Goal: Task Accomplishment & Management: Manage account settings

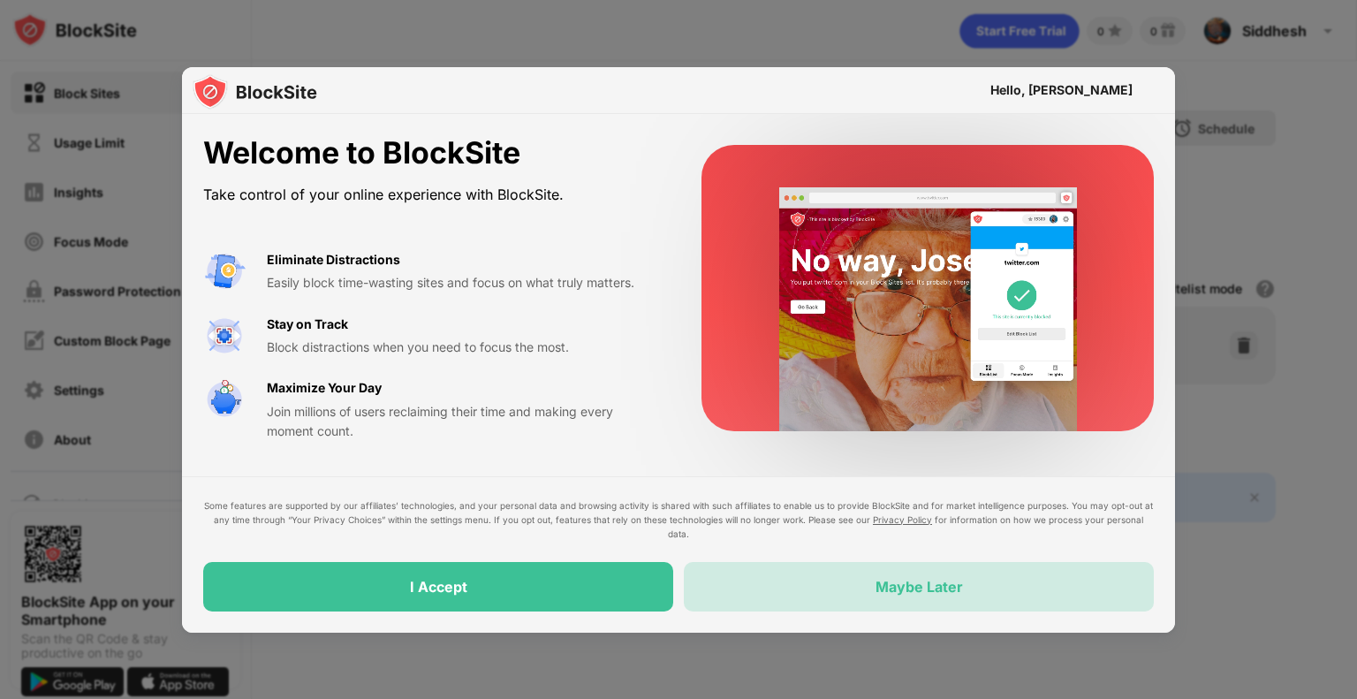
click at [885, 587] on div "Maybe Later" at bounding box center [919, 587] width 87 height 18
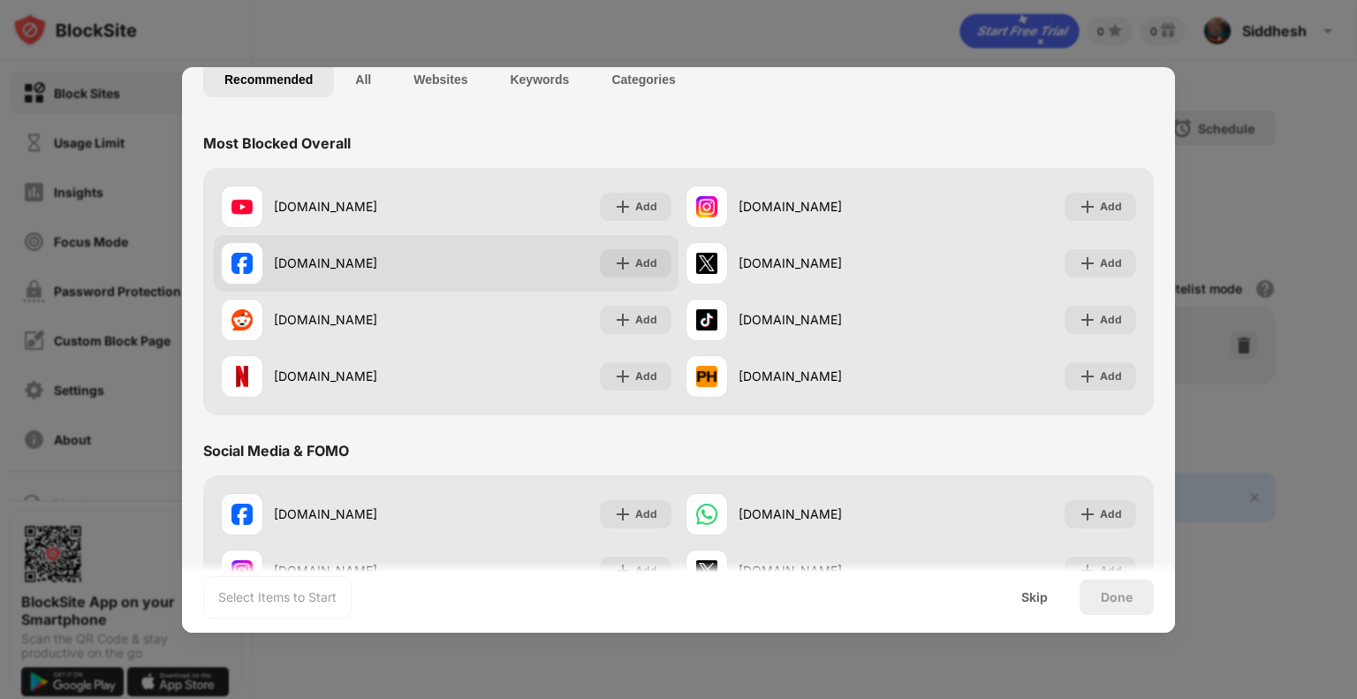
scroll to position [207, 0]
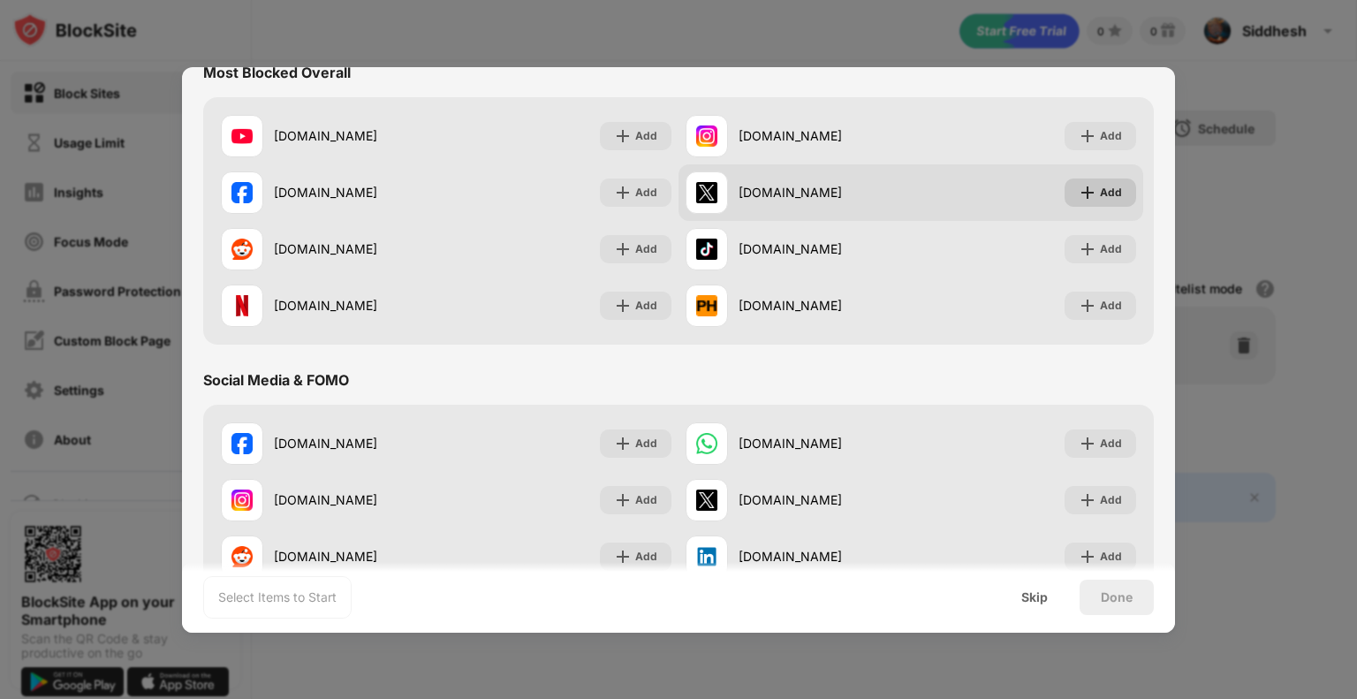
click at [1082, 192] on img at bounding box center [1088, 193] width 18 height 18
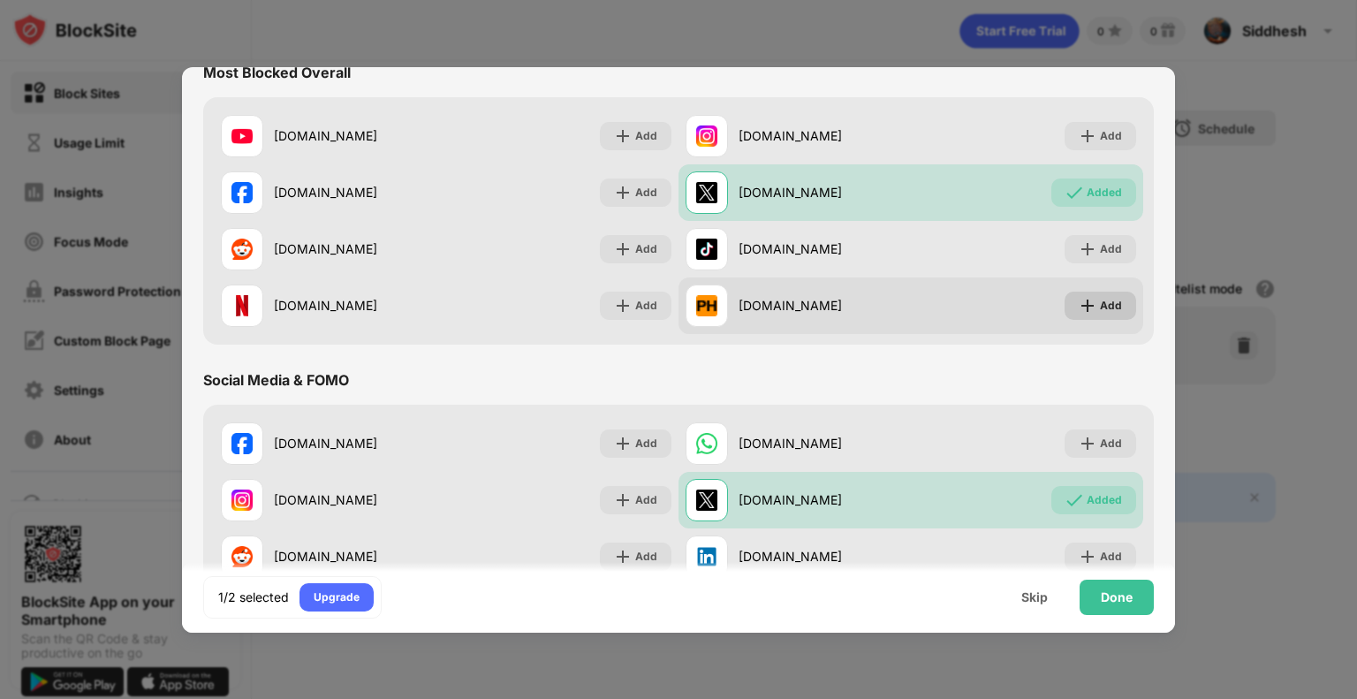
click at [1082, 307] on img at bounding box center [1088, 306] width 18 height 18
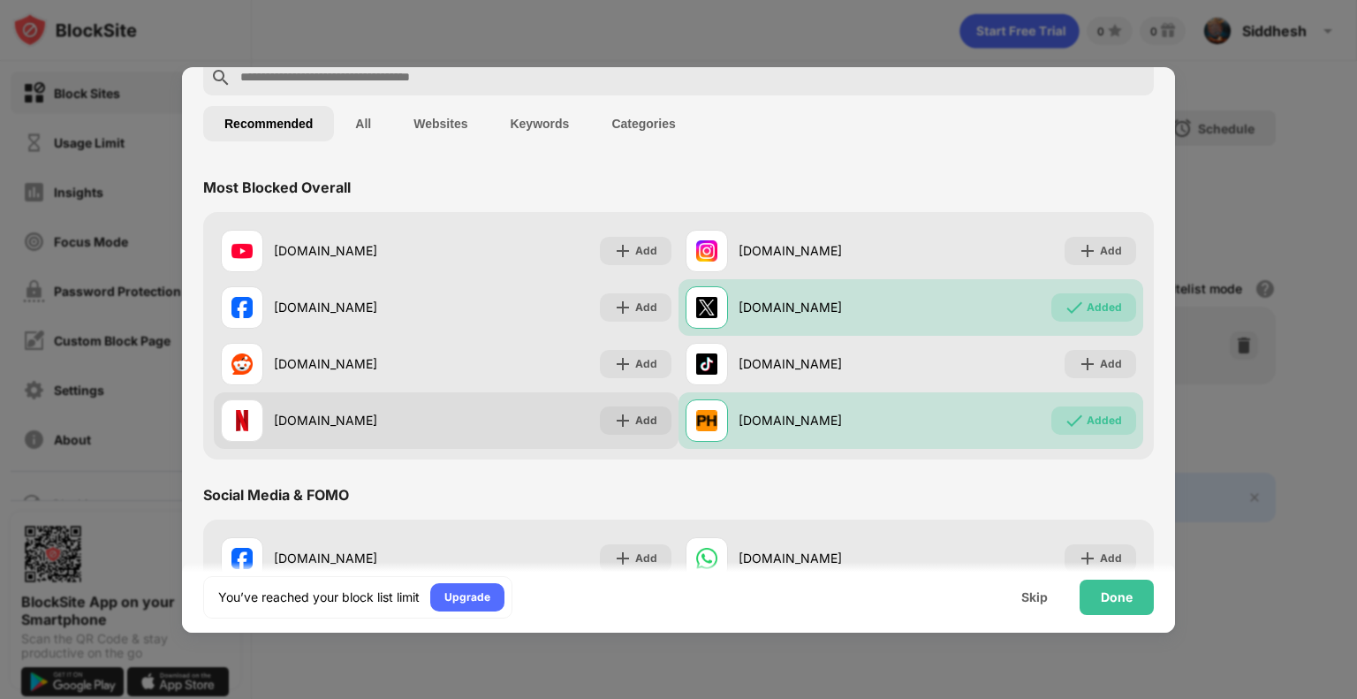
scroll to position [90, 0]
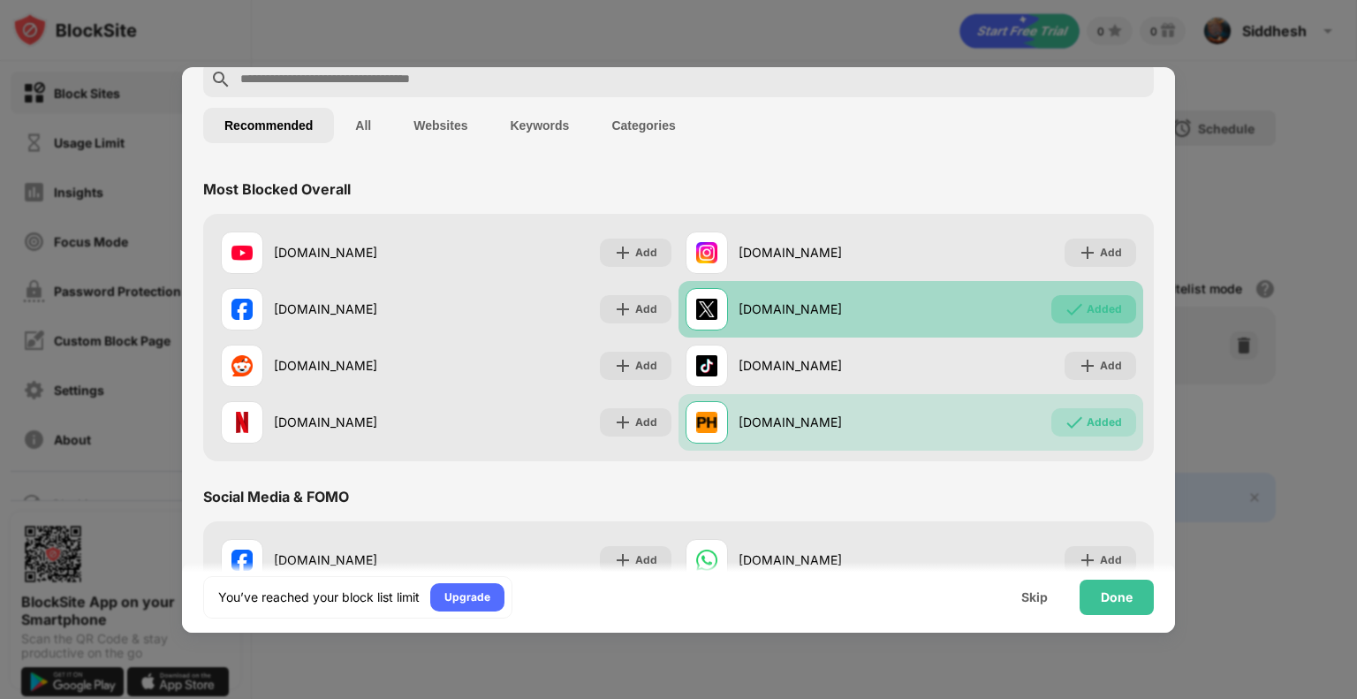
click at [1072, 300] on div "Added" at bounding box center [1094, 309] width 85 height 28
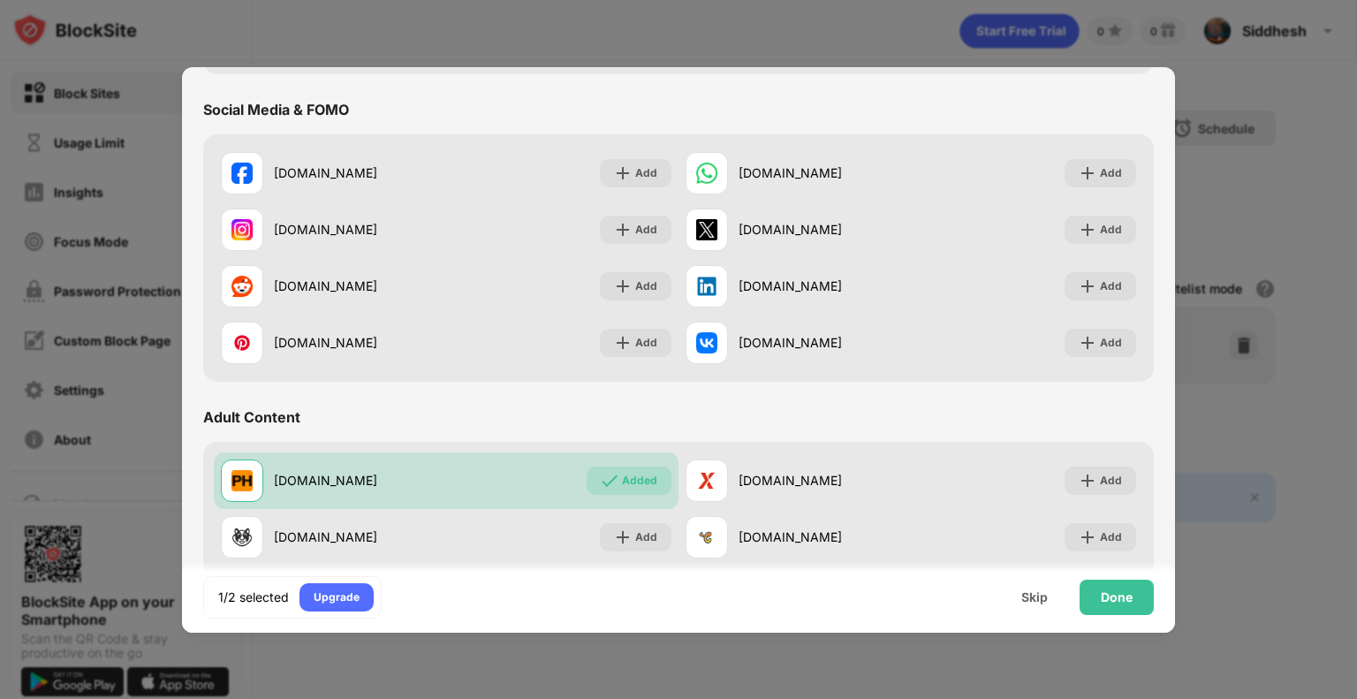
scroll to position [600, 0]
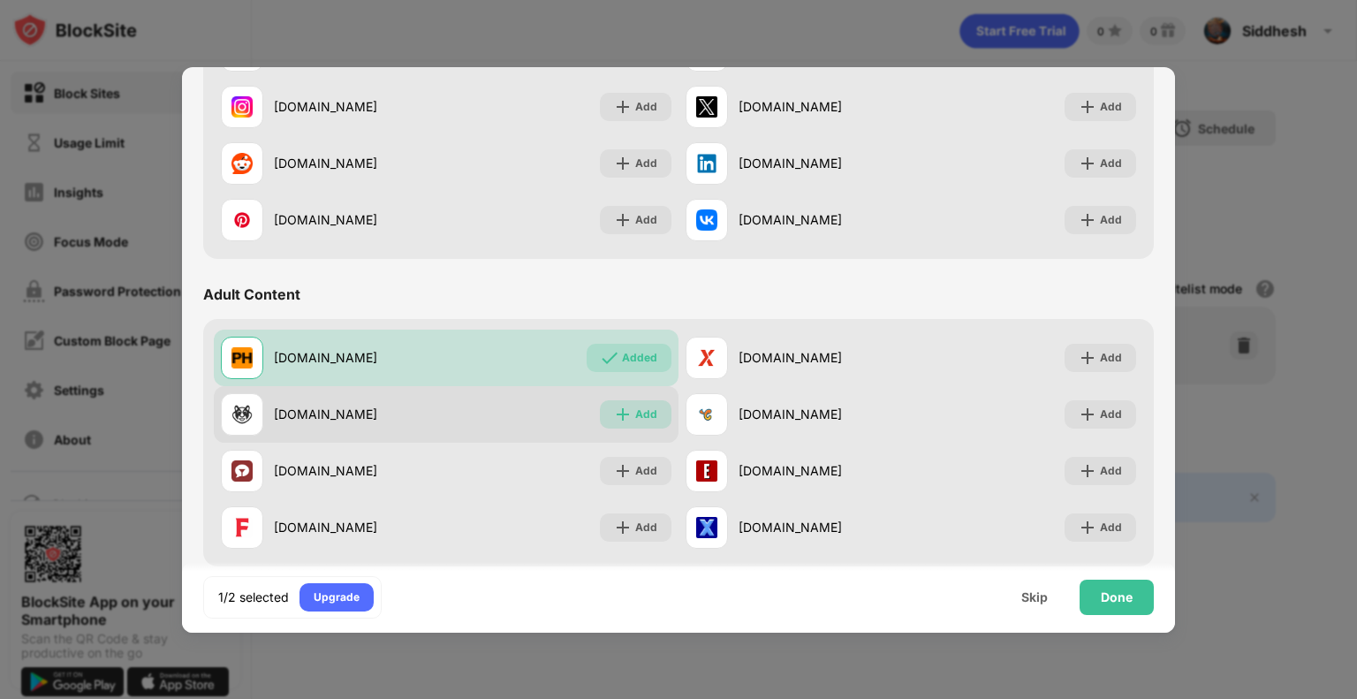
click at [624, 407] on img at bounding box center [623, 415] width 18 height 18
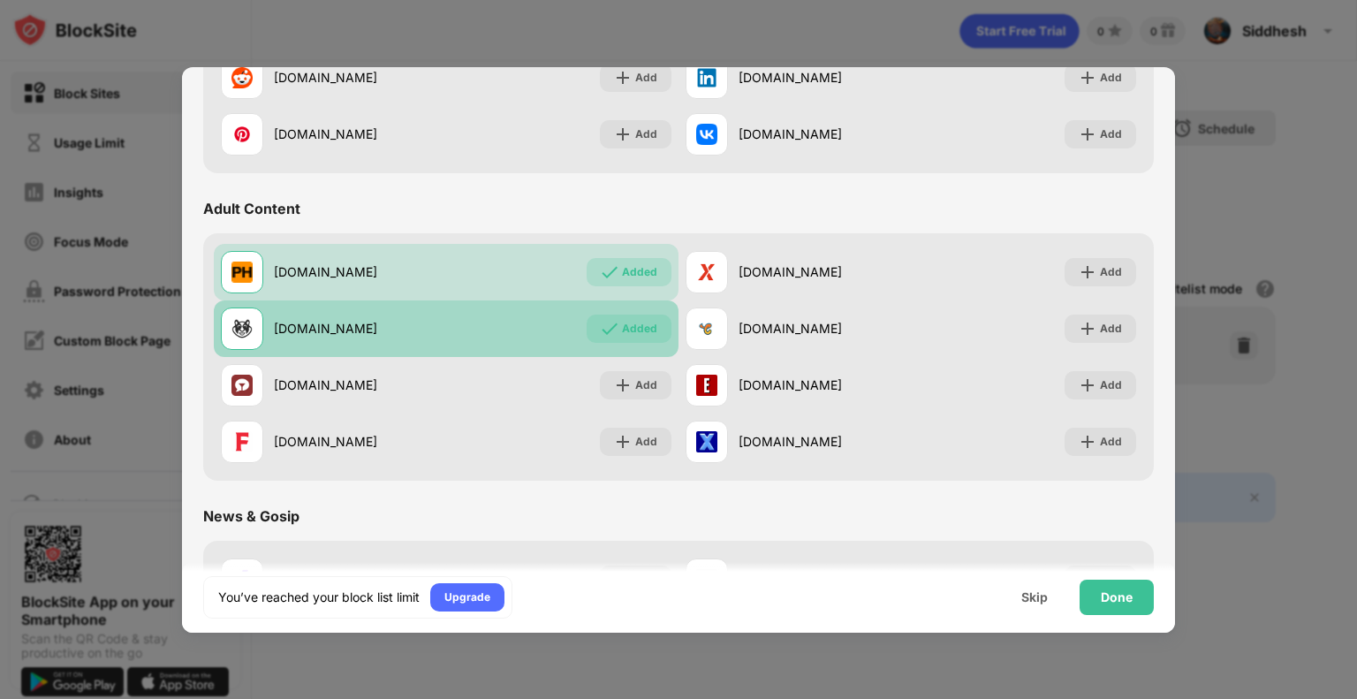
scroll to position [688, 0]
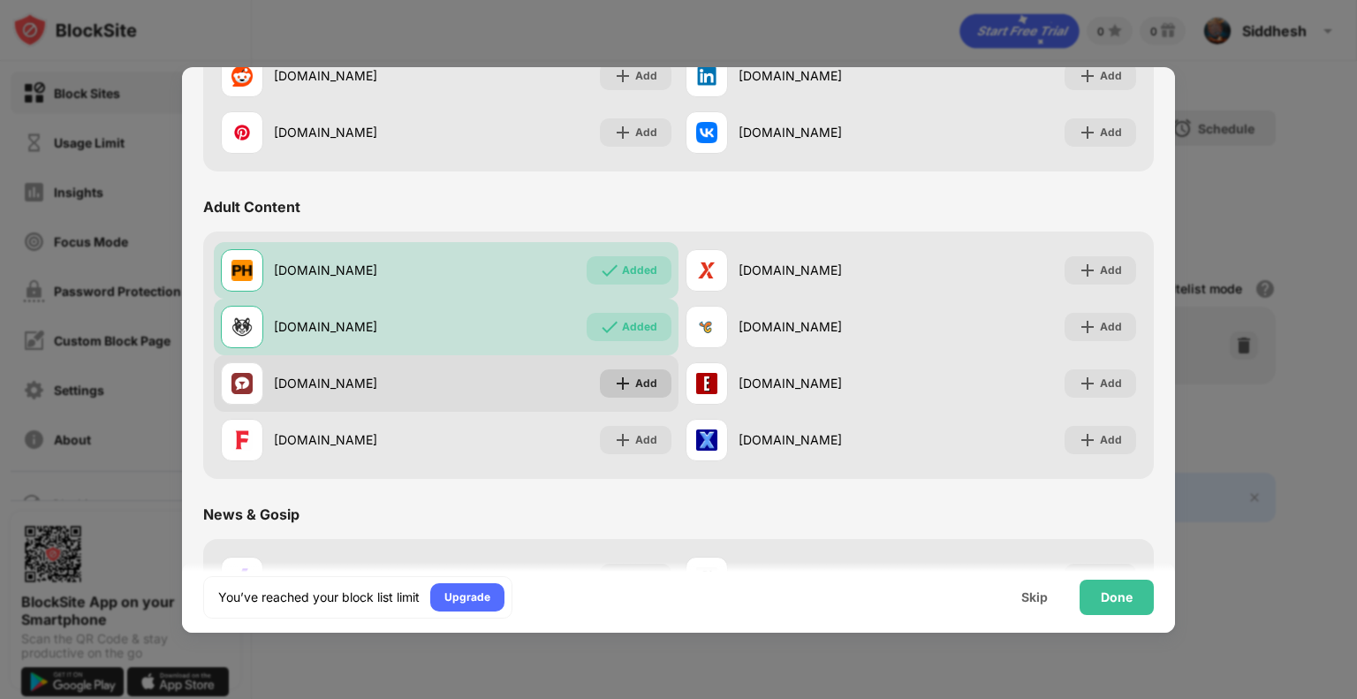
click at [627, 387] on div "Add" at bounding box center [636, 383] width 72 height 28
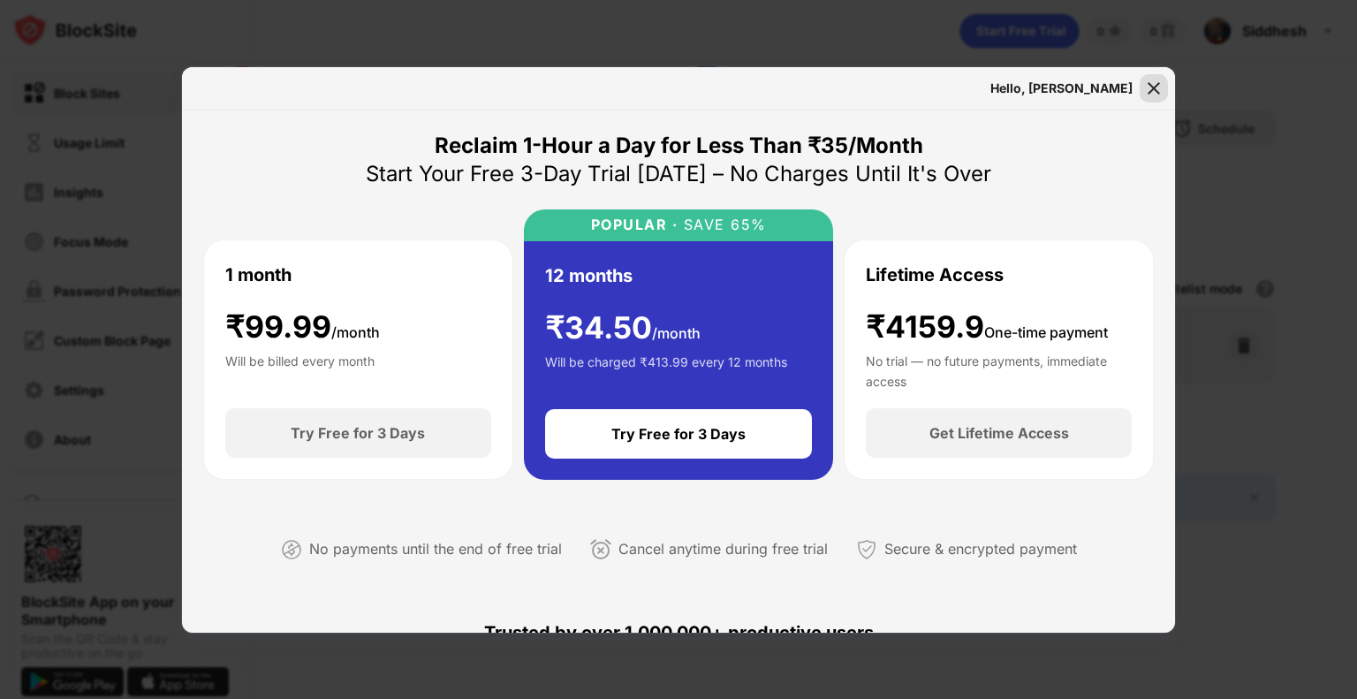
click at [1149, 86] on img at bounding box center [1154, 89] width 18 height 18
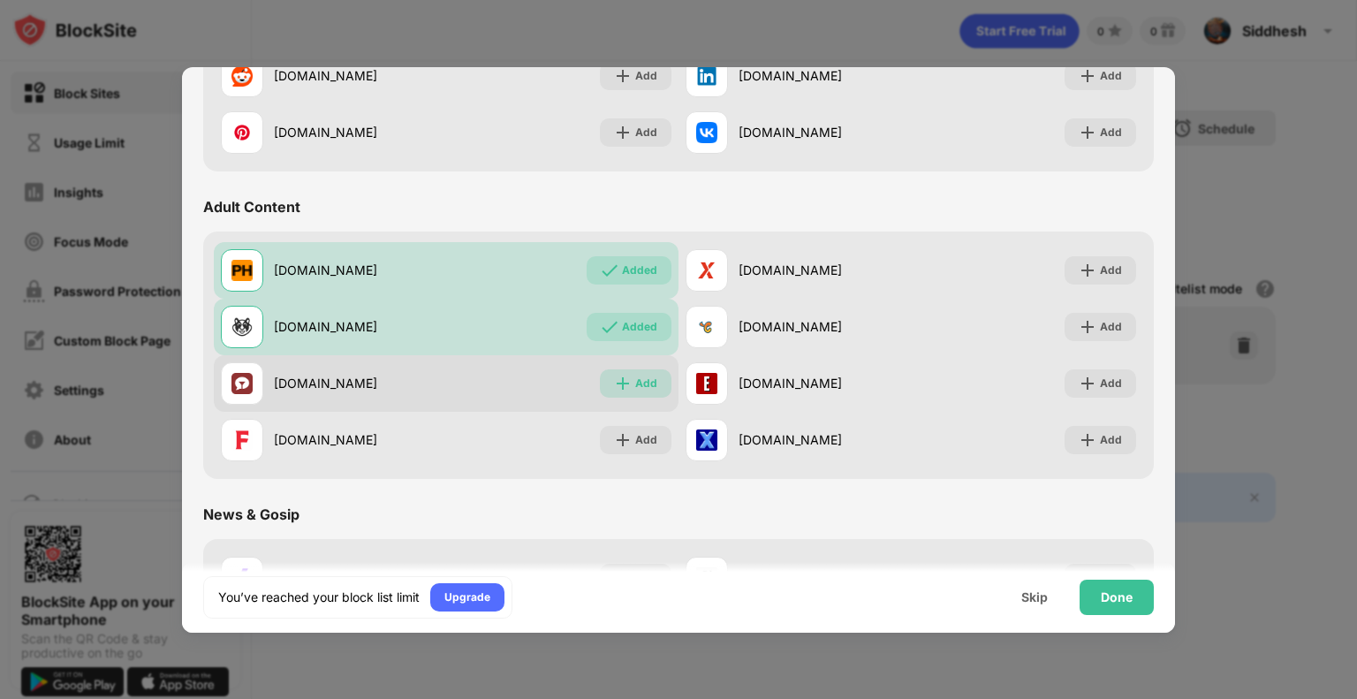
click at [627, 381] on div "Add" at bounding box center [636, 383] width 72 height 28
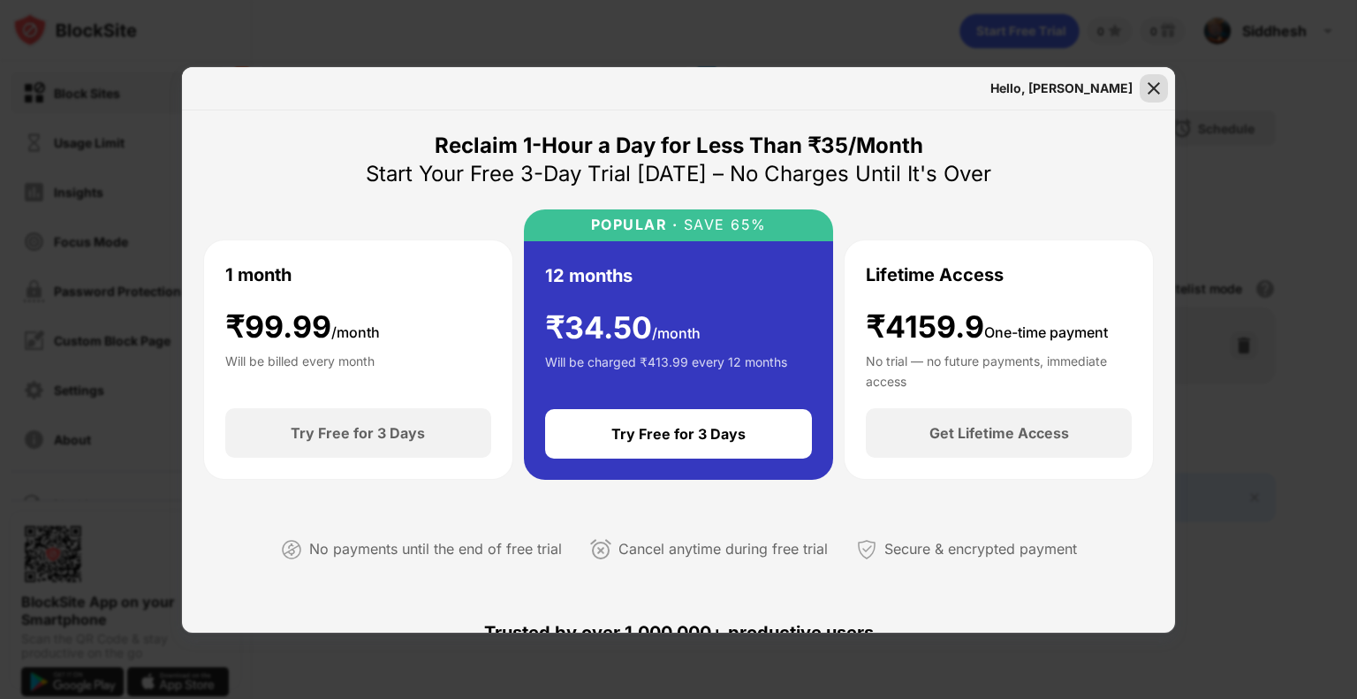
click at [1156, 80] on img at bounding box center [1154, 89] width 18 height 18
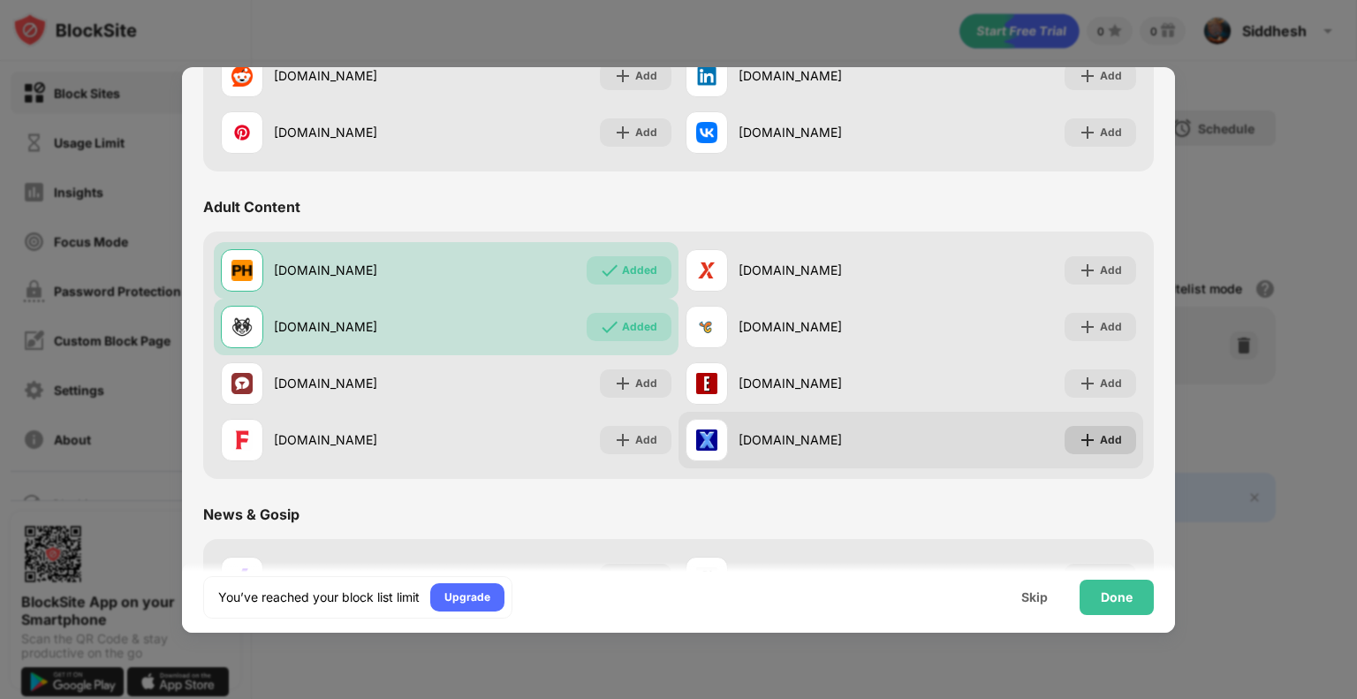
click at [1079, 434] on img at bounding box center [1088, 440] width 18 height 18
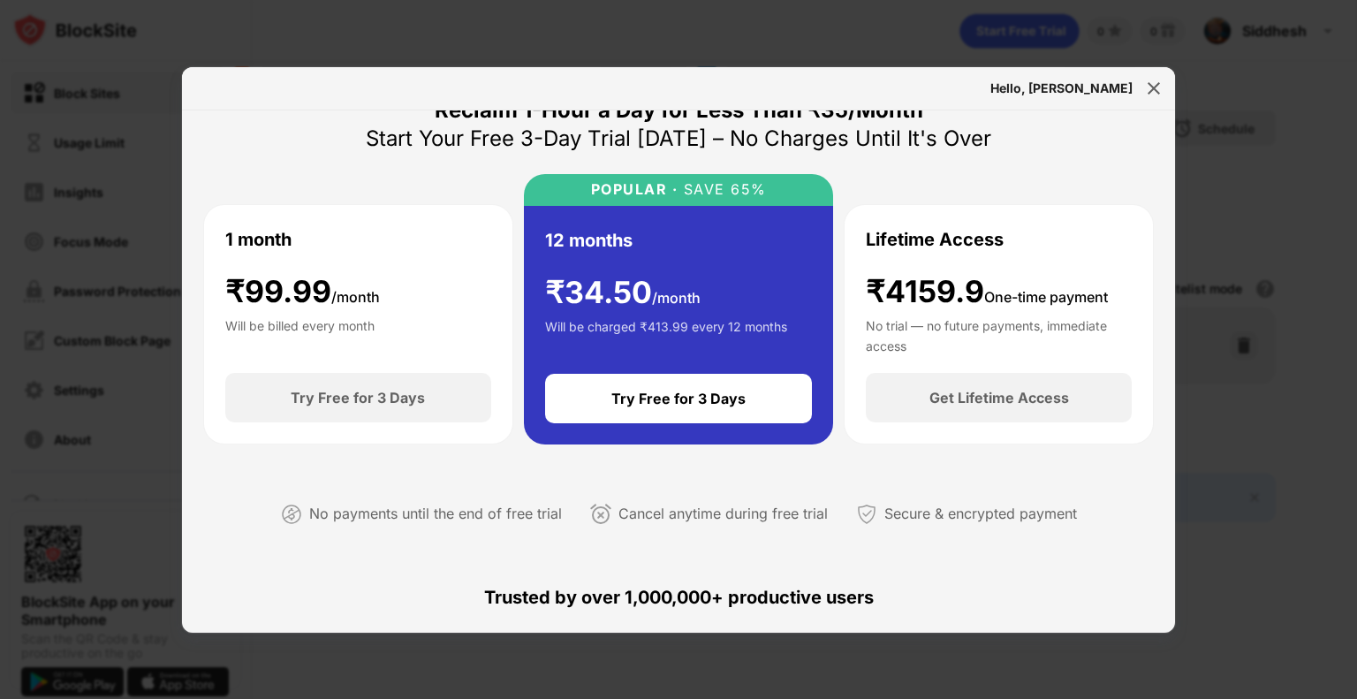
scroll to position [25, 0]
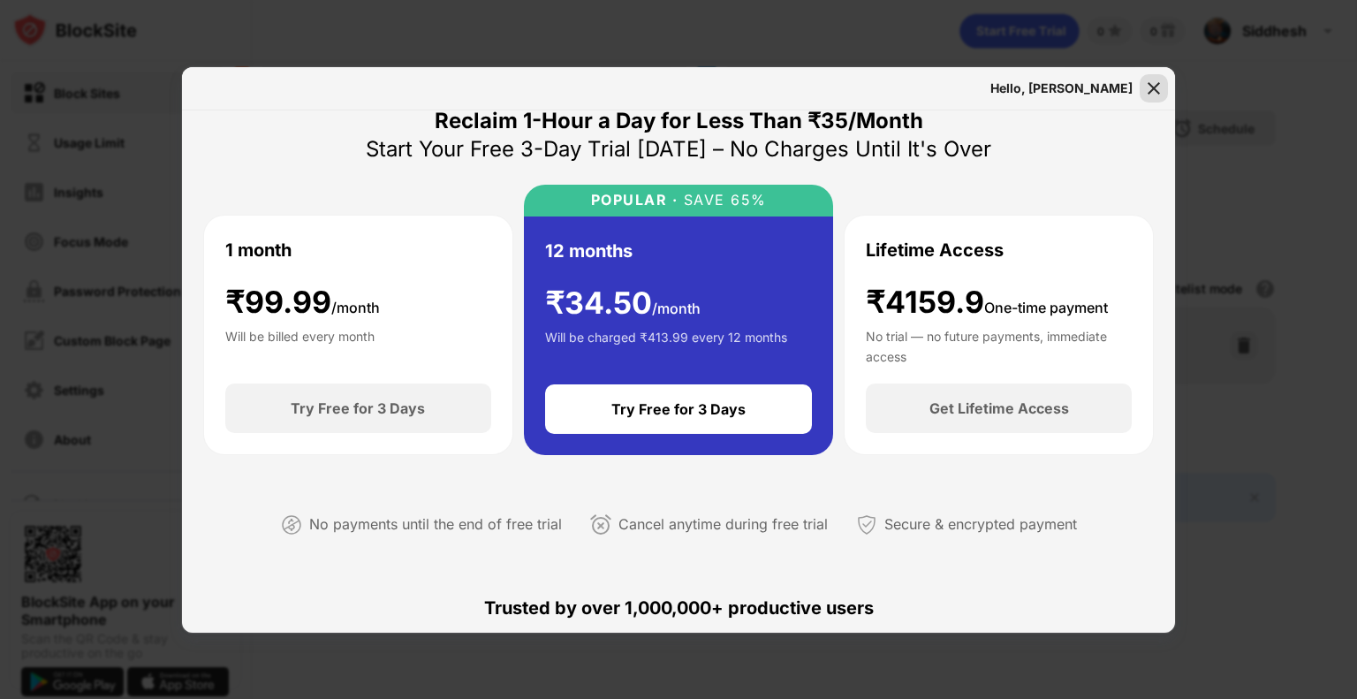
click at [1146, 85] on img at bounding box center [1154, 89] width 18 height 18
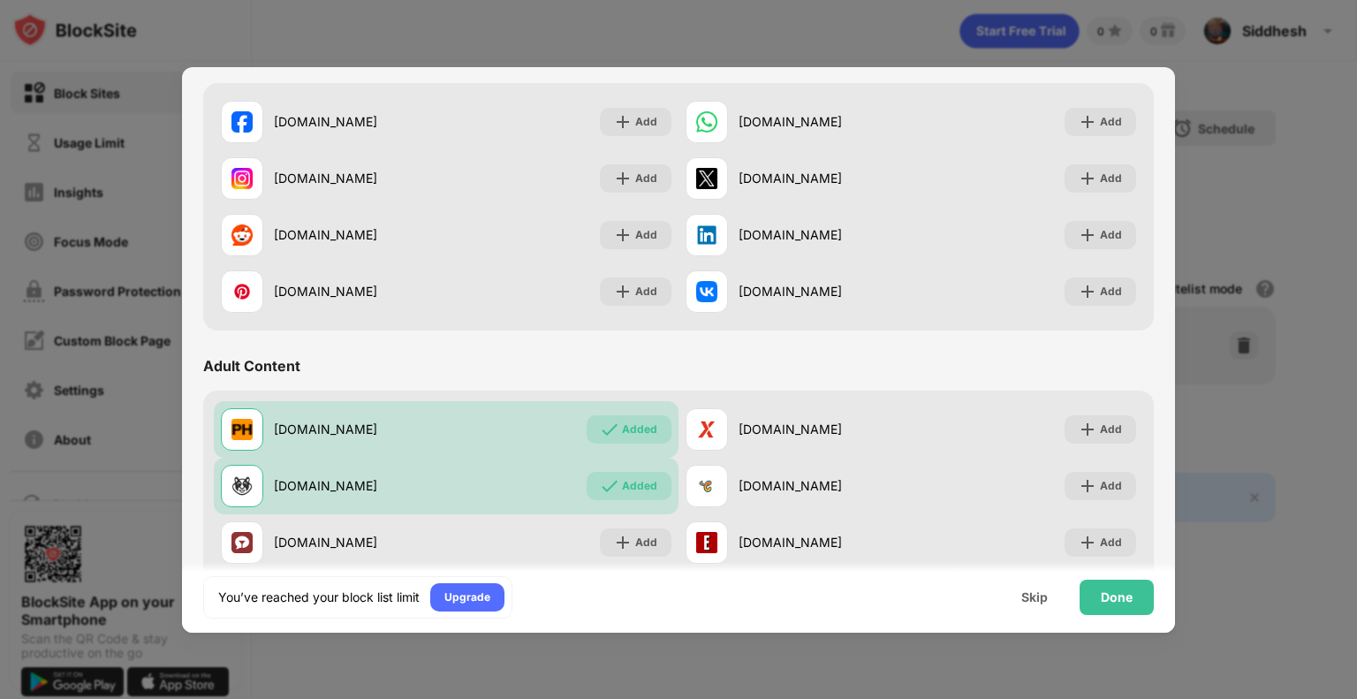
scroll to position [527, 0]
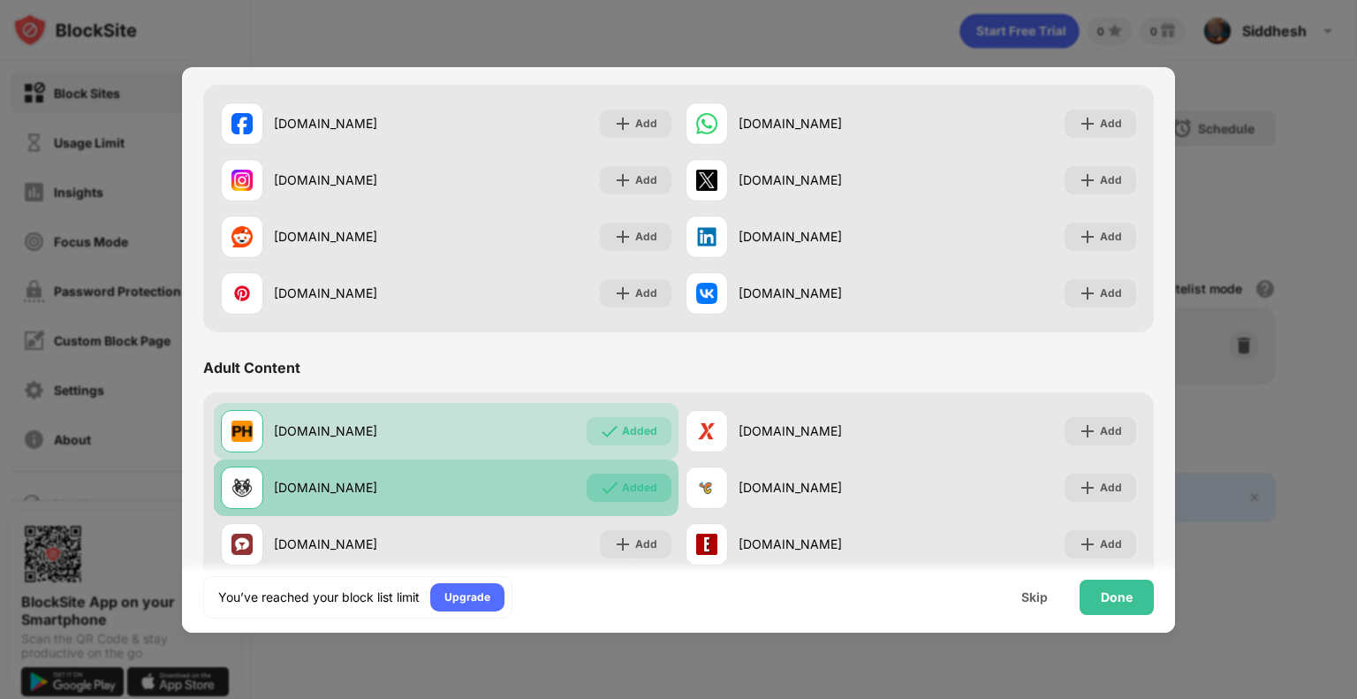
click at [622, 484] on div "Added" at bounding box center [639, 488] width 35 height 18
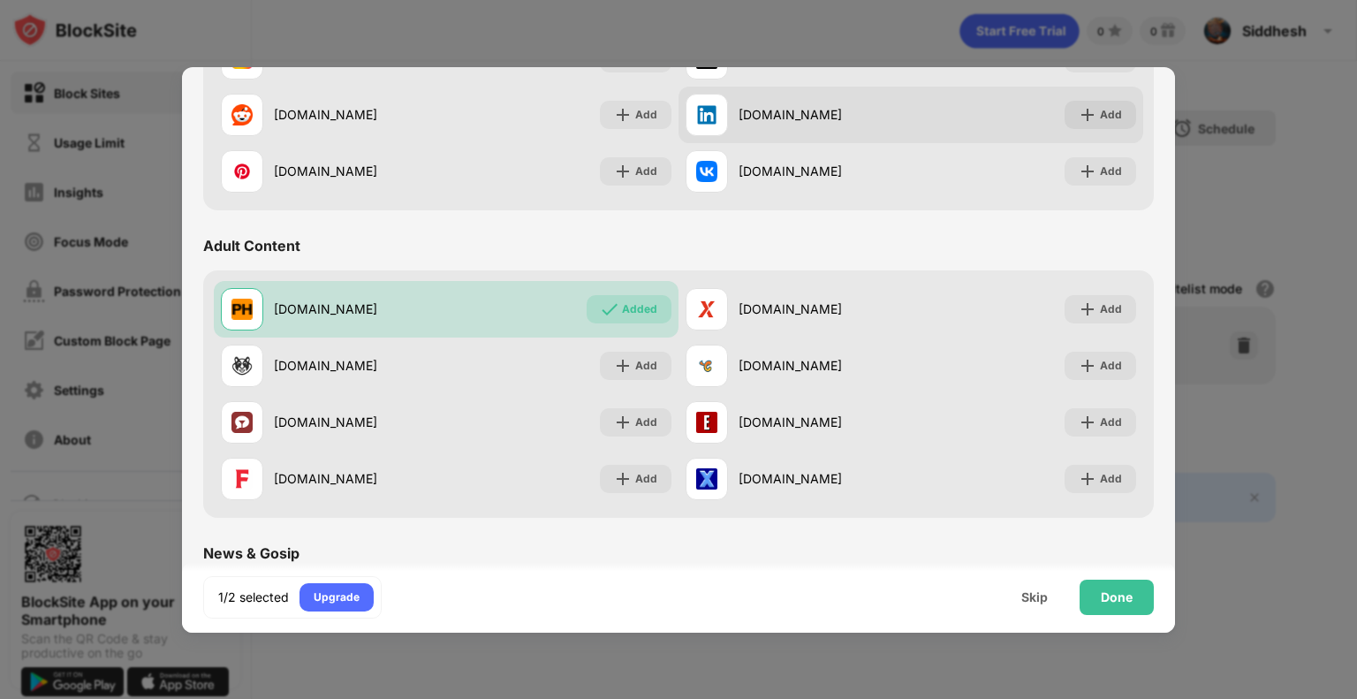
scroll to position [650, 0]
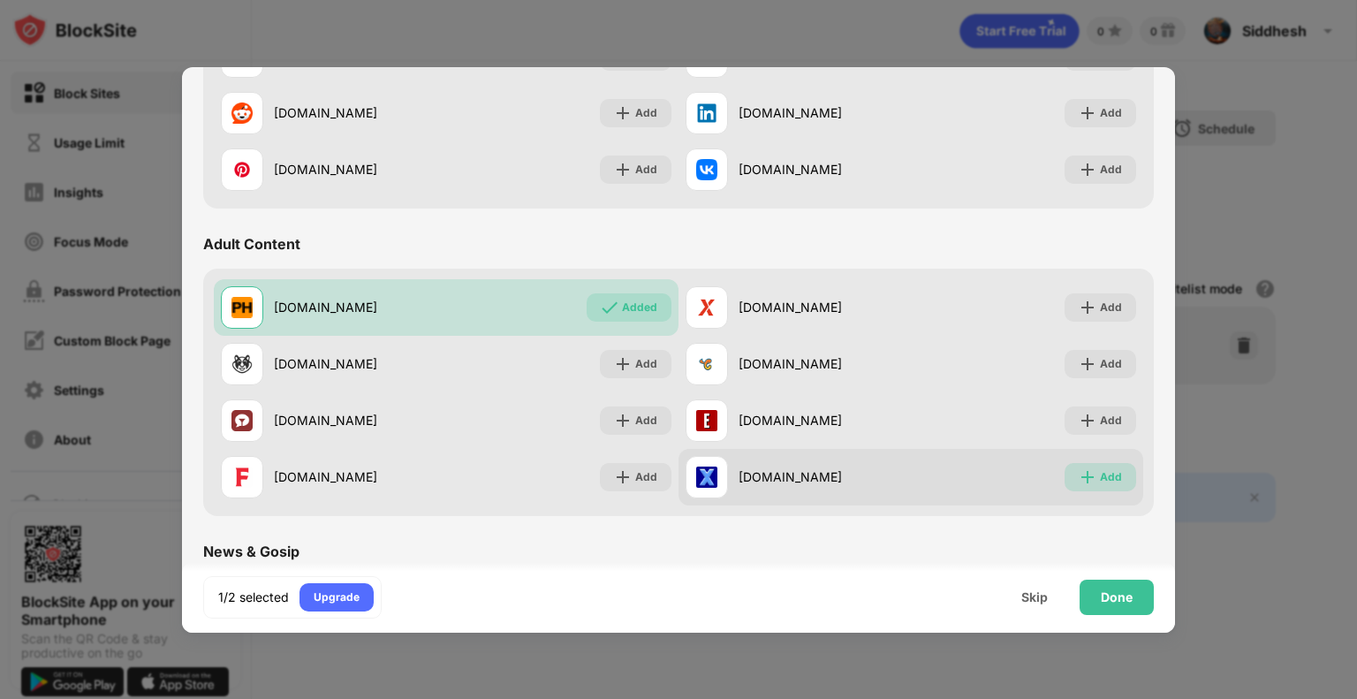
click at [1079, 473] on img at bounding box center [1088, 477] width 18 height 18
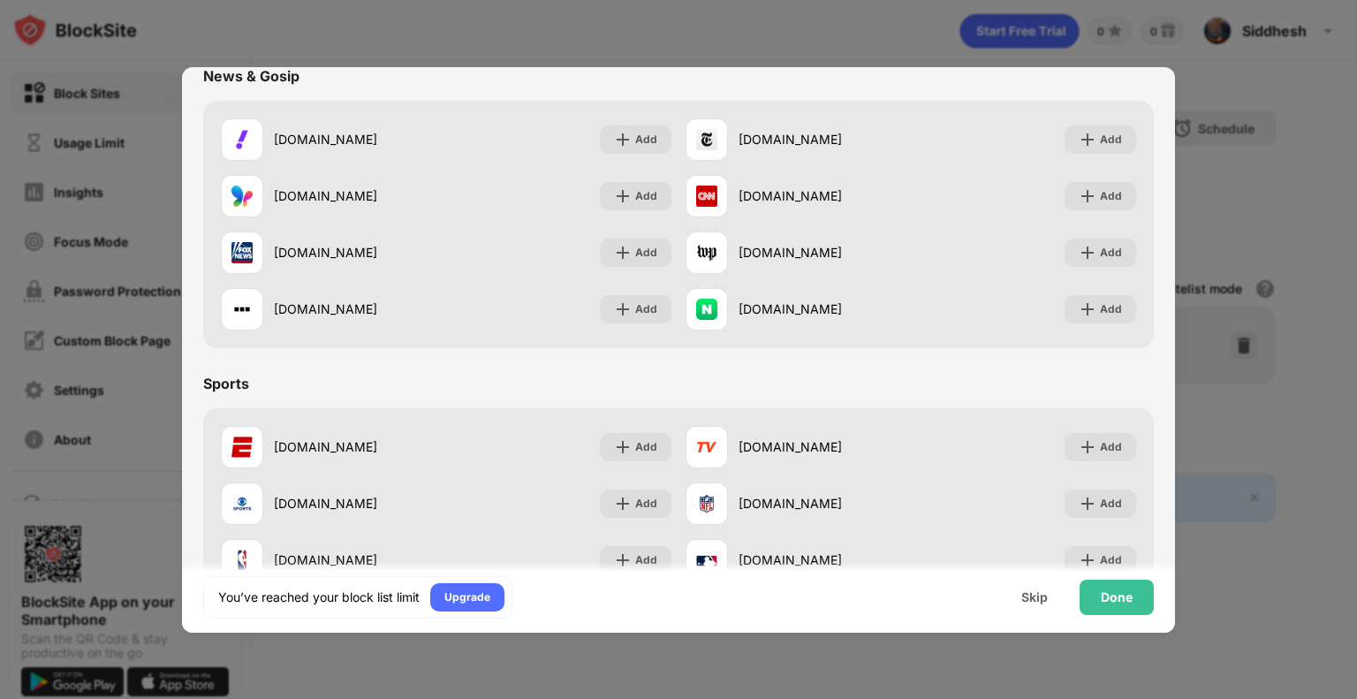
scroll to position [1089, 0]
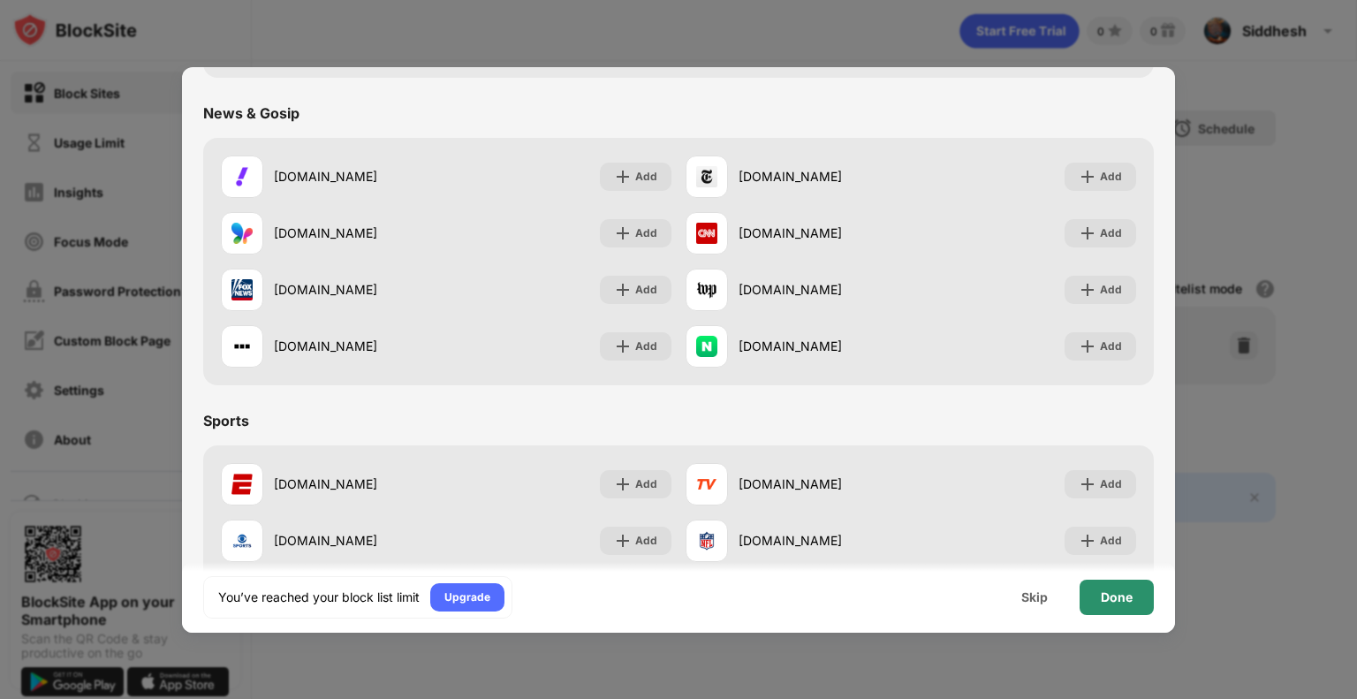
click at [1114, 597] on div "Done" at bounding box center [1117, 597] width 32 height 14
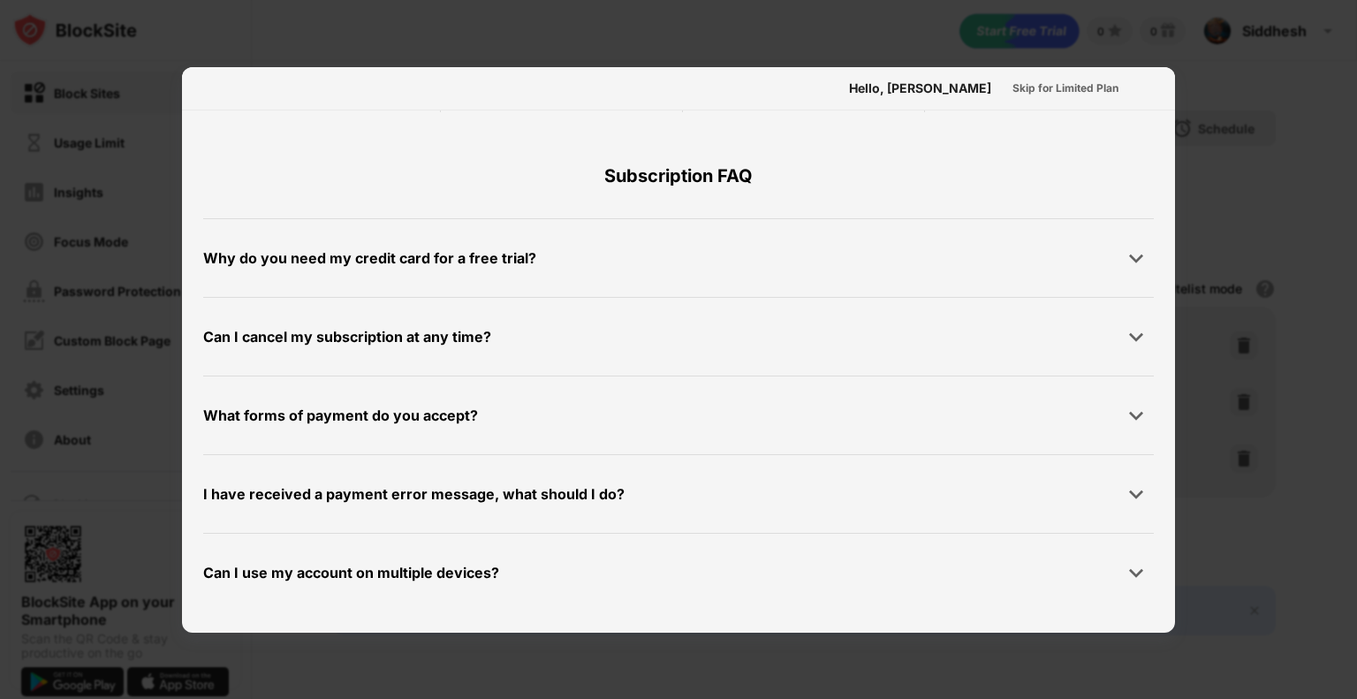
scroll to position [0, 0]
